Goal: Task Accomplishment & Management: Manage account settings

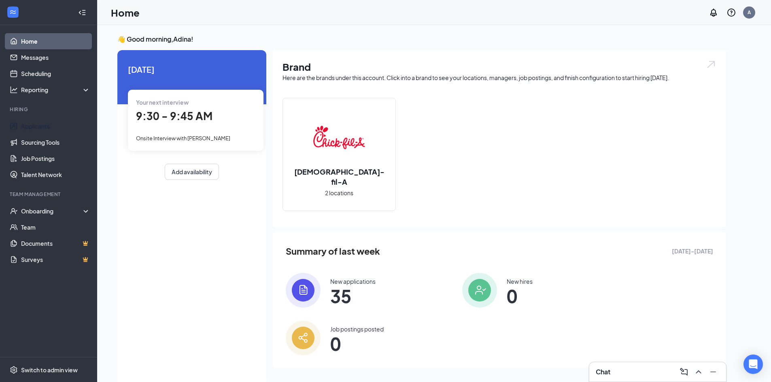
drag, startPoint x: 50, startPoint y: 126, endPoint x: 143, endPoint y: 170, distance: 102.8
click at [51, 126] on link "Applicants" at bounding box center [55, 126] width 69 height 16
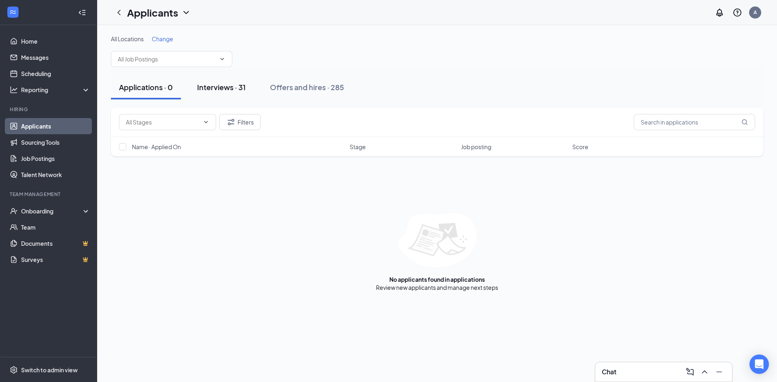
click at [225, 92] on button "Interviews · 31" at bounding box center [221, 87] width 65 height 24
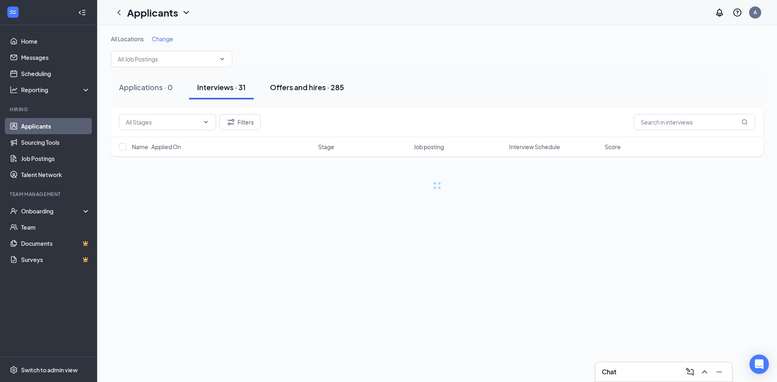
click at [323, 88] on div "Offers and hires · 285" at bounding box center [307, 87] width 74 height 10
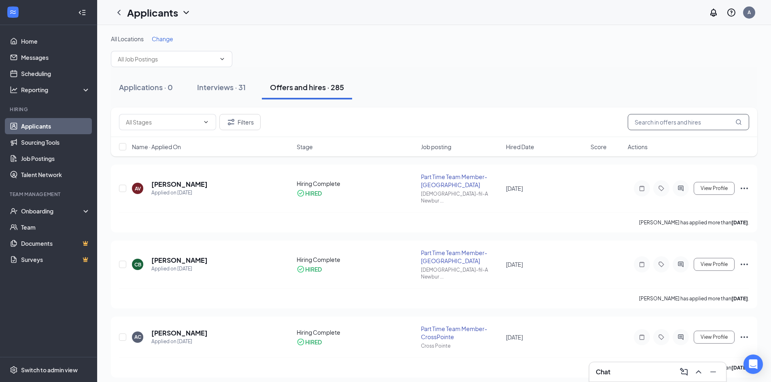
click at [659, 121] on input "text" at bounding box center [688, 122] width 121 height 16
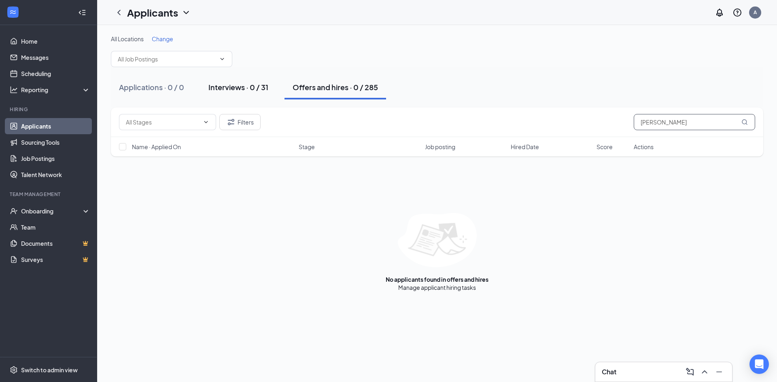
type input "[PERSON_NAME]"
click at [214, 87] on div "Interviews · 0 / 31" at bounding box center [238, 87] width 60 height 10
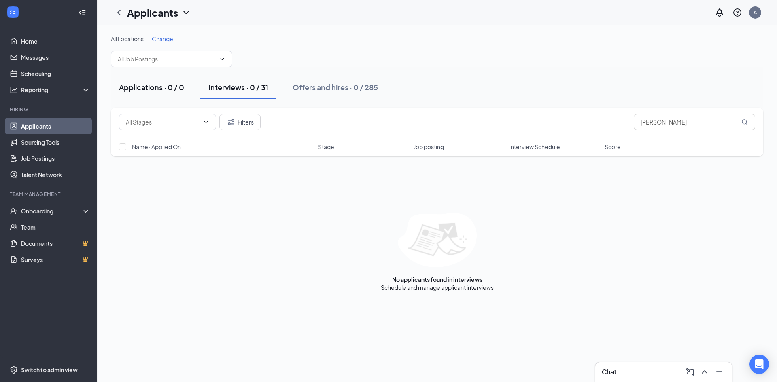
click at [151, 89] on div "Applications · 0 / 0" at bounding box center [151, 87] width 65 height 10
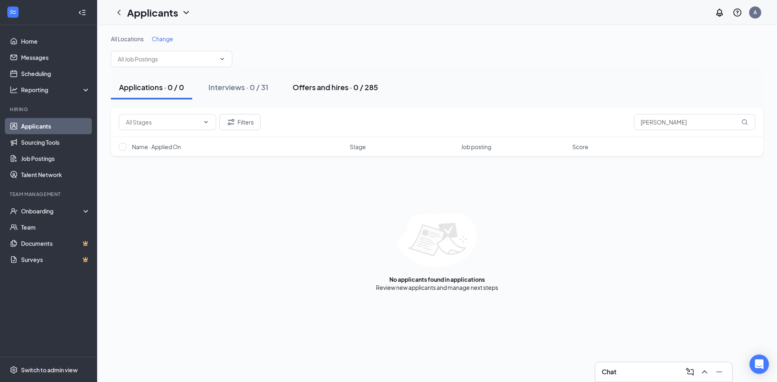
click at [367, 89] on div "Offers and hires · 0 / 285" at bounding box center [335, 87] width 85 height 10
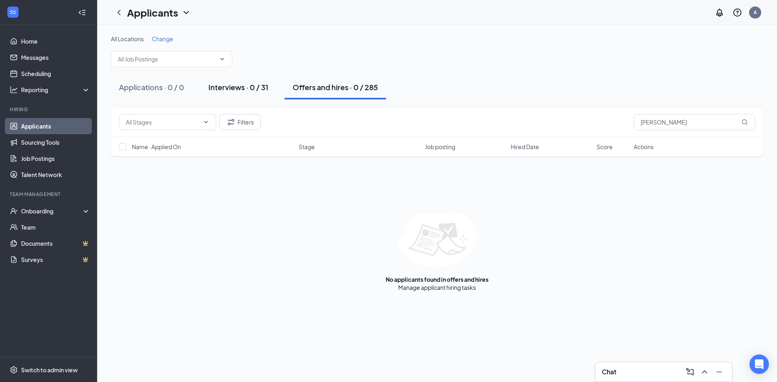
click at [224, 84] on div "Interviews · 0 / 31" at bounding box center [238, 87] width 60 height 10
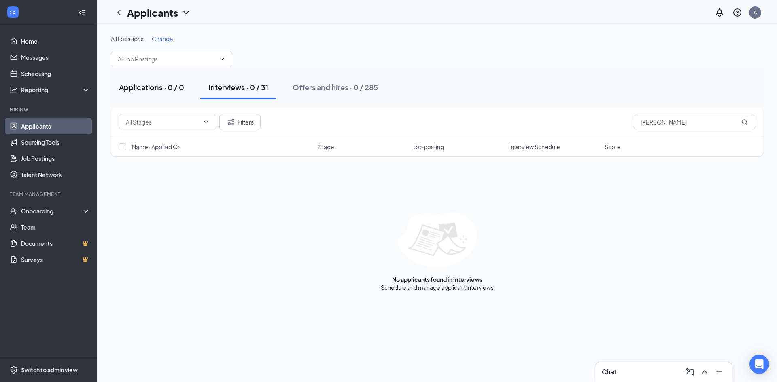
click at [155, 89] on div "Applications · 0 / 0" at bounding box center [151, 87] width 65 height 10
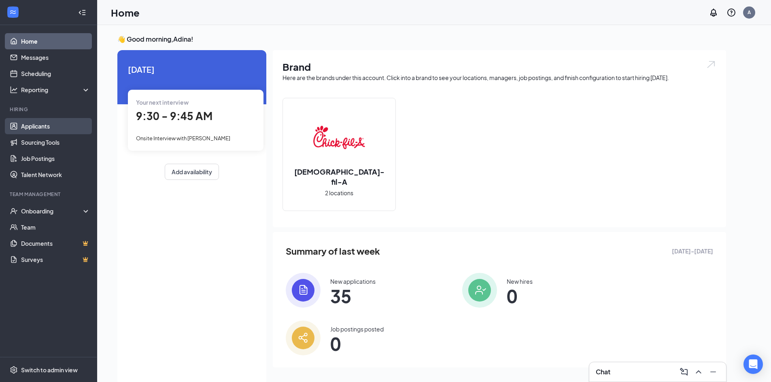
click at [48, 129] on link "Applicants" at bounding box center [55, 126] width 69 height 16
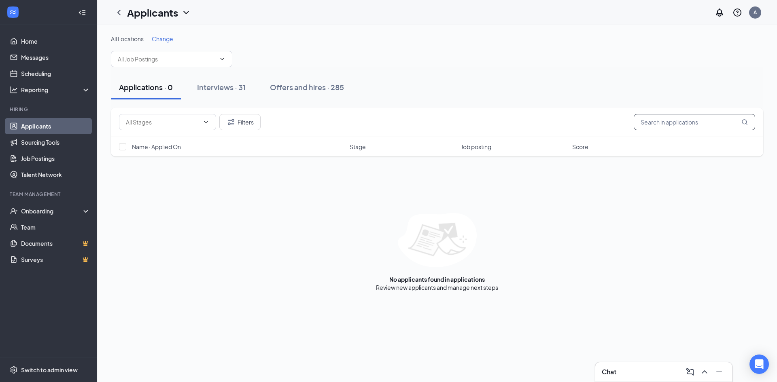
click at [678, 120] on input "text" at bounding box center [694, 122] width 121 height 16
type input "[PERSON_NAME]"
click at [193, 120] on input "text" at bounding box center [163, 122] width 74 height 9
click at [243, 124] on button "Filters" at bounding box center [239, 122] width 41 height 16
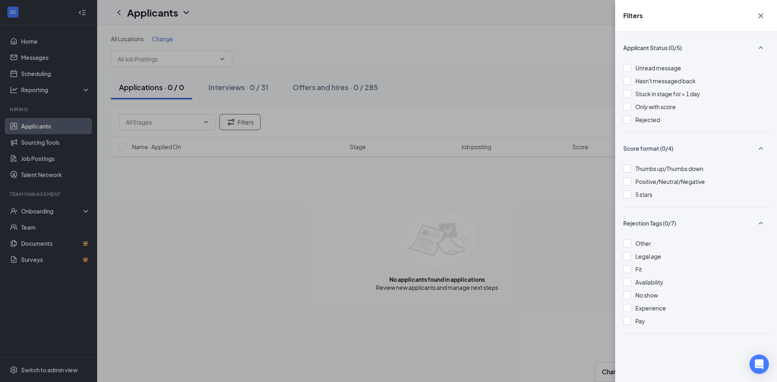
click at [624, 117] on div at bounding box center [627, 120] width 8 height 8
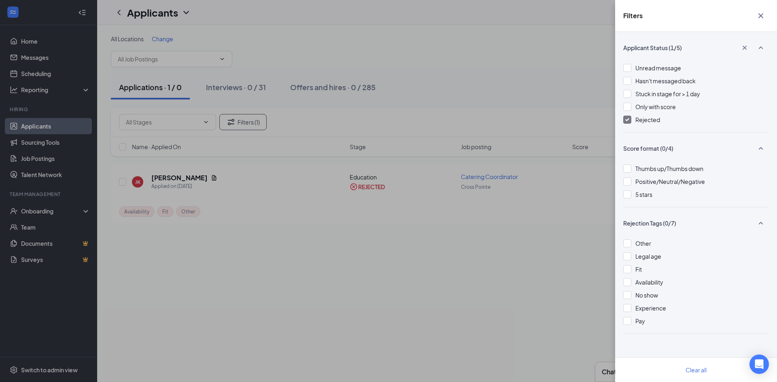
click at [760, 15] on icon "Cross" at bounding box center [761, 16] width 10 height 10
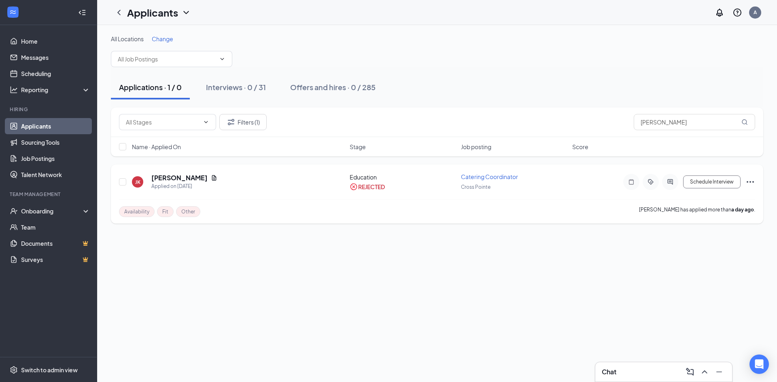
click at [501, 174] on span "Catering Coordinator" at bounding box center [489, 176] width 57 height 7
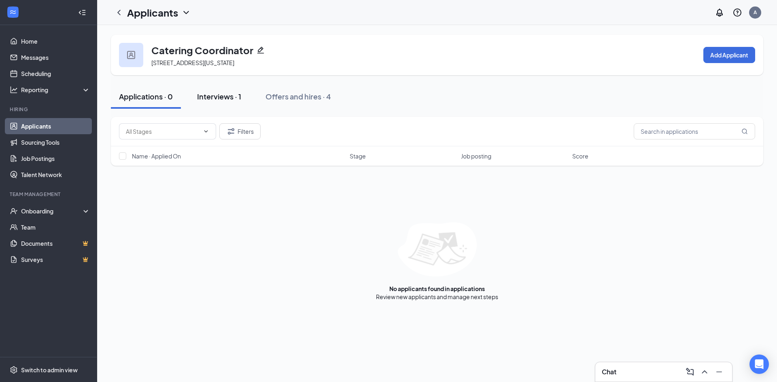
click at [217, 97] on div "Interviews · 1" at bounding box center [219, 96] width 44 height 10
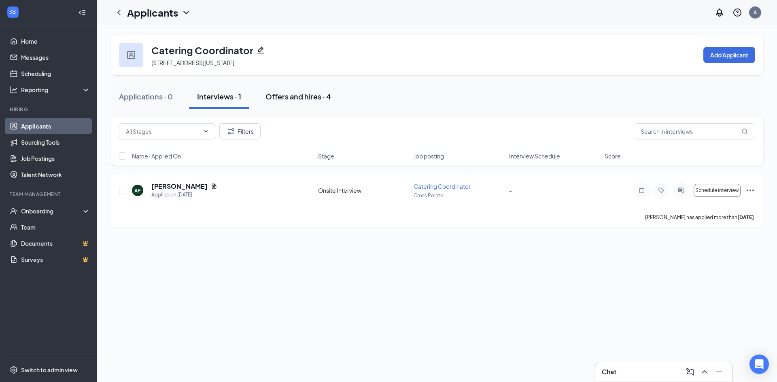
click at [322, 98] on div "Offers and hires · 4" at bounding box center [299, 96] width 66 height 10
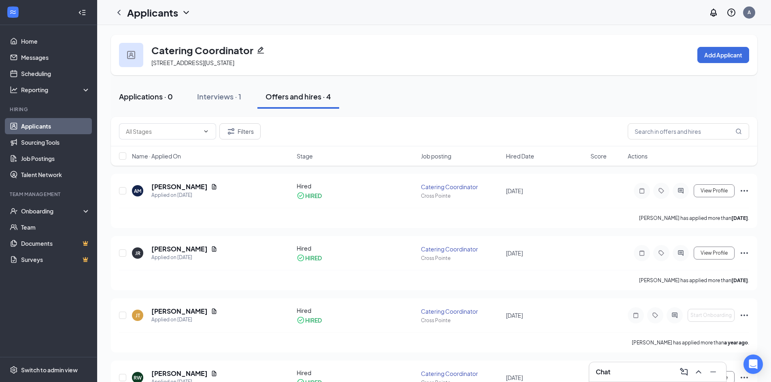
click at [151, 100] on div "Applications · 0" at bounding box center [146, 96] width 54 height 10
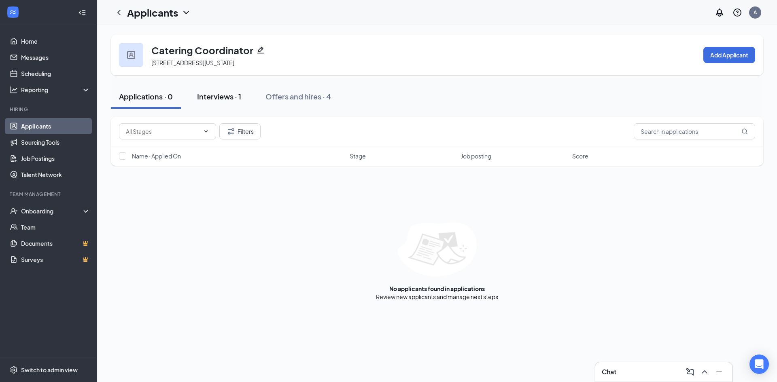
click at [217, 89] on button "Interviews · 1" at bounding box center [219, 97] width 60 height 24
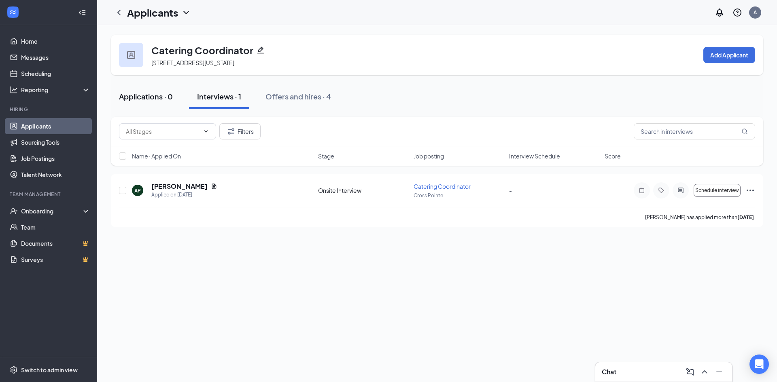
click at [140, 96] on div "Applications · 0" at bounding box center [146, 96] width 54 height 10
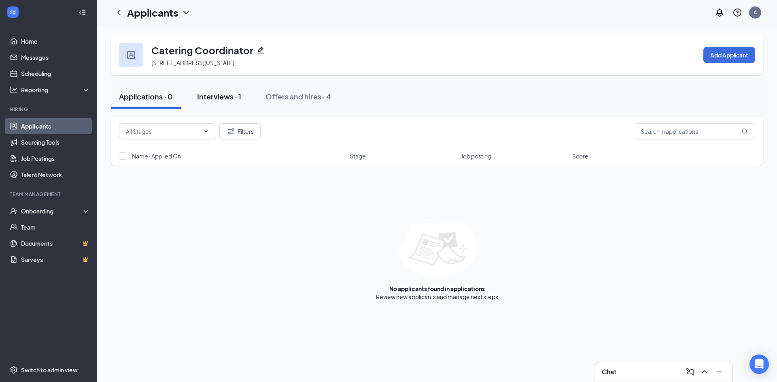
click at [223, 91] on button "Interviews · 1" at bounding box center [219, 97] width 60 height 24
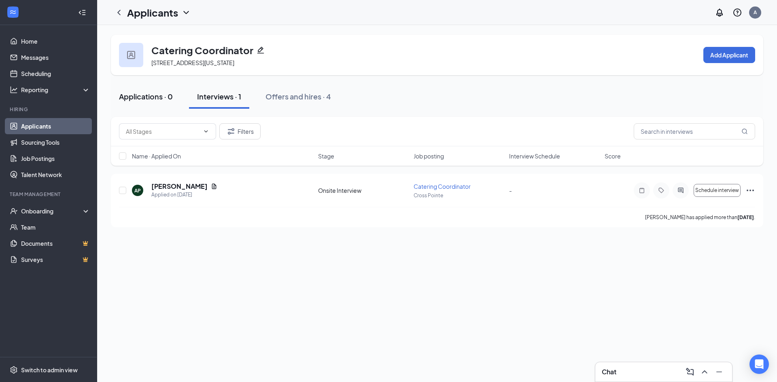
click at [170, 91] on div "Applications · 0" at bounding box center [146, 96] width 54 height 10
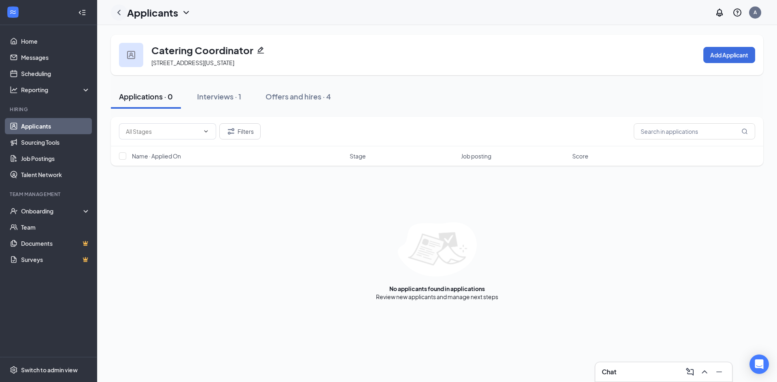
click at [117, 11] on icon "ChevronLeft" at bounding box center [119, 13] width 10 height 10
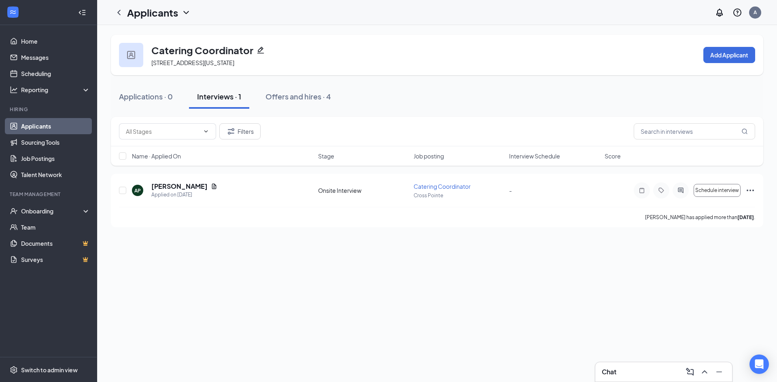
click at [51, 125] on link "Applicants" at bounding box center [55, 126] width 69 height 16
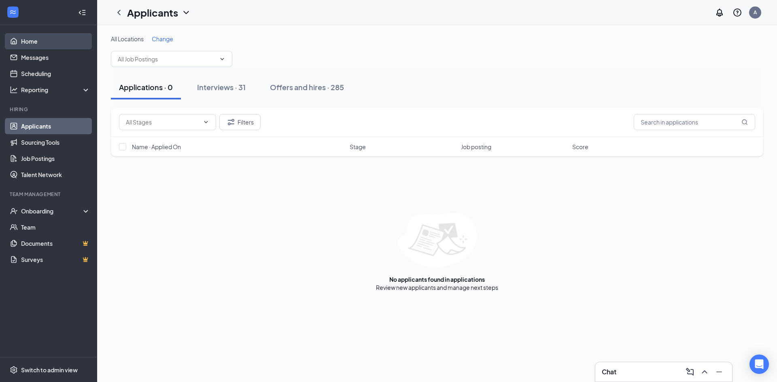
click at [59, 37] on link "Home" at bounding box center [55, 41] width 69 height 16
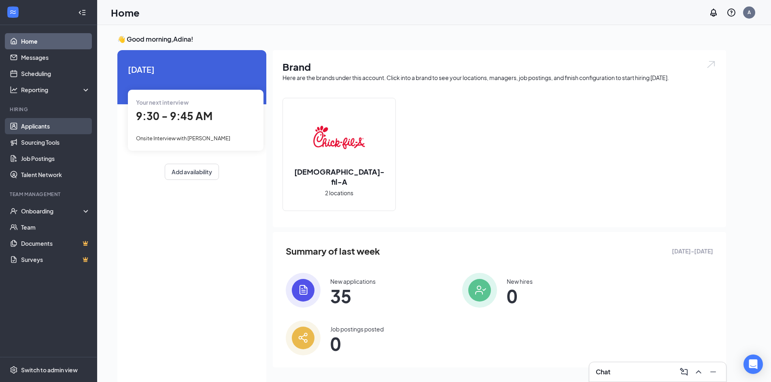
click at [42, 125] on link "Applicants" at bounding box center [55, 126] width 69 height 16
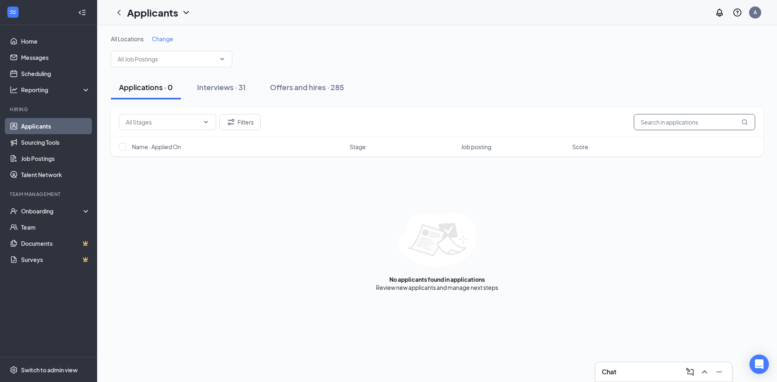
click at [691, 125] on input "text" at bounding box center [694, 122] width 121 height 16
type input "cryer"
click at [238, 83] on div "Interviews · 1 / 31" at bounding box center [236, 87] width 57 height 10
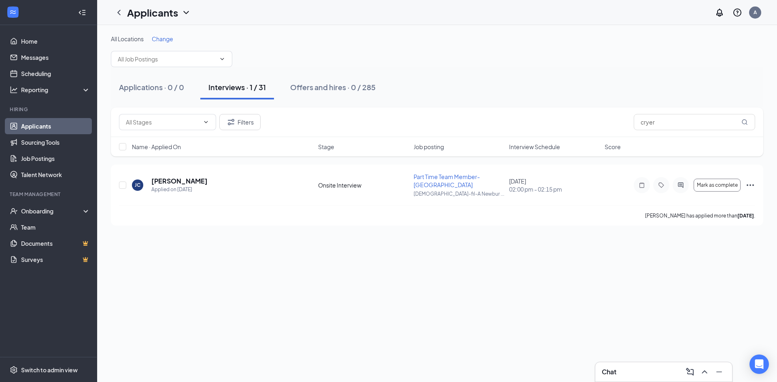
click at [500, 251] on div "All Locations Change Applications · 0 / 0 Interviews · 1 / 31 Offers and hires …" at bounding box center [437, 203] width 680 height 357
click at [448, 174] on span "Part Time Team Member-[GEOGRAPHIC_DATA]" at bounding box center [447, 180] width 66 height 15
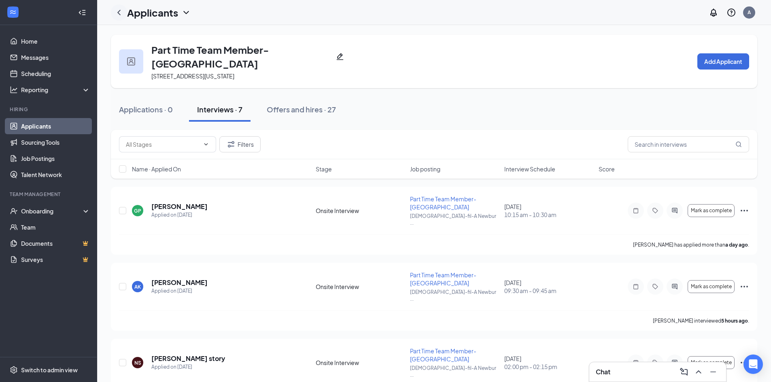
click at [121, 16] on icon "ChevronLeft" at bounding box center [119, 13] width 10 height 10
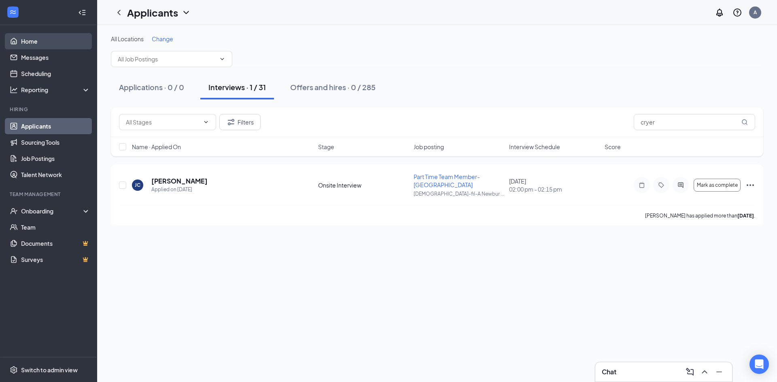
click at [26, 36] on link "Home" at bounding box center [55, 41] width 69 height 16
